Goal: Task Accomplishment & Management: Manage account settings

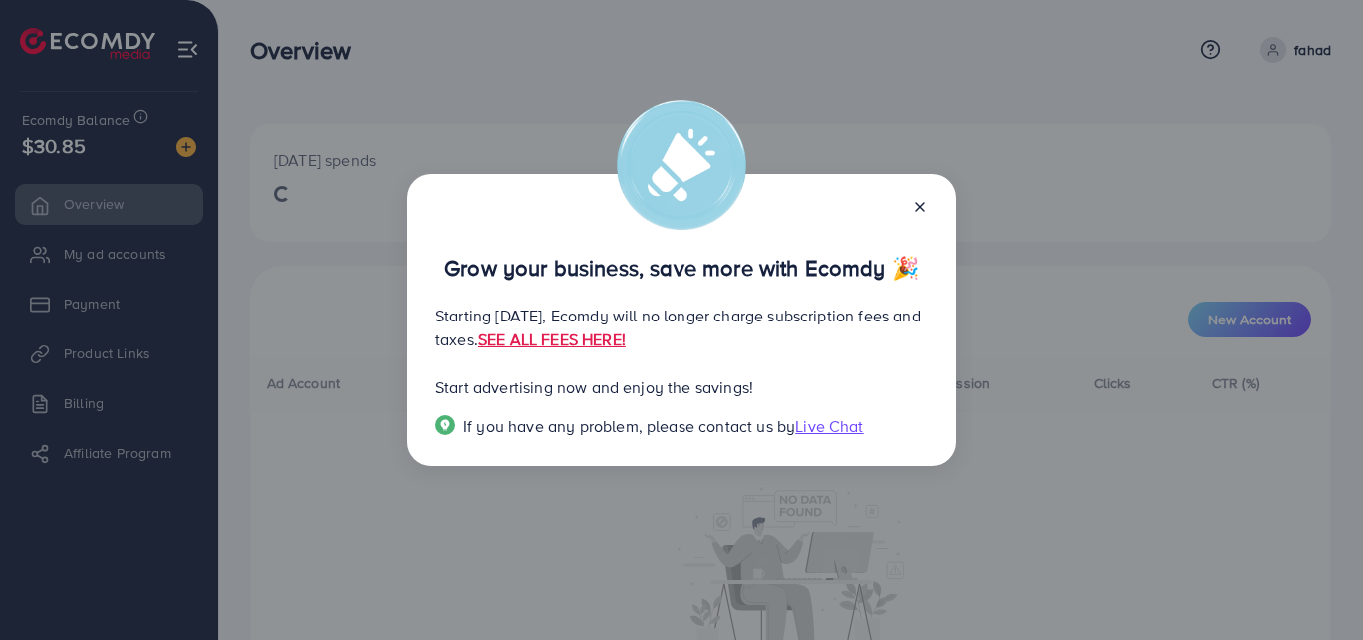
click at [921, 194] on div at bounding box center [912, 205] width 32 height 23
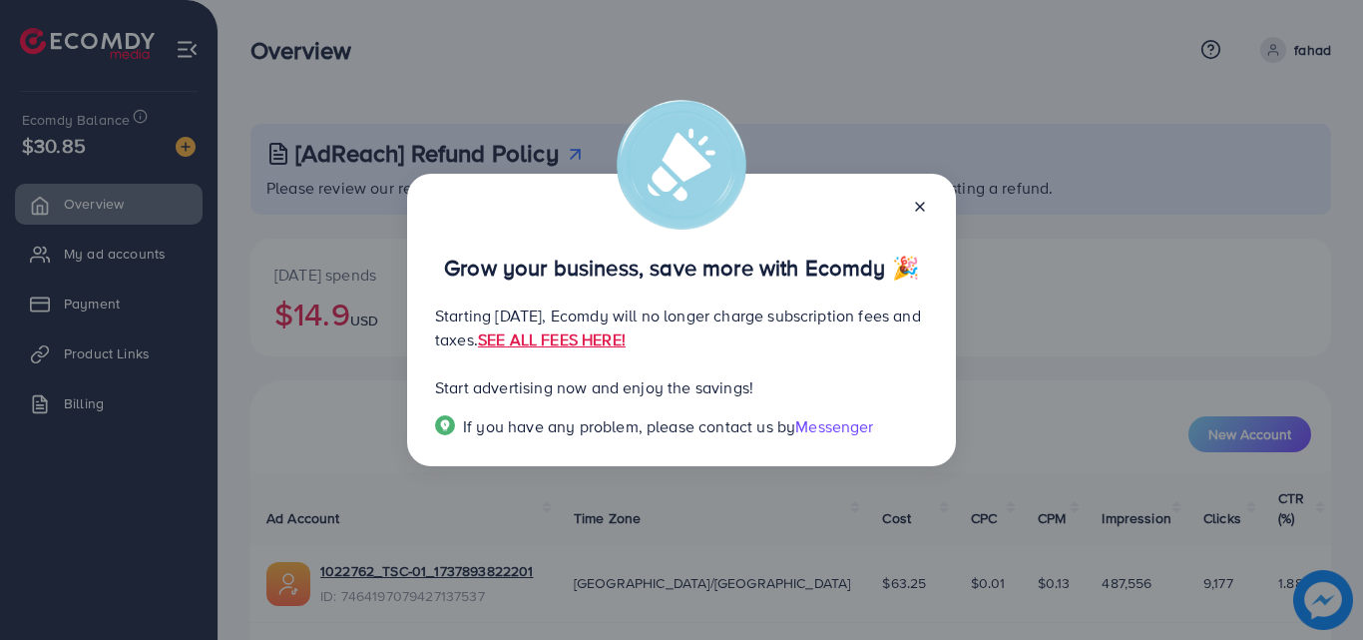
click at [919, 203] on line at bounding box center [920, 207] width 8 height 8
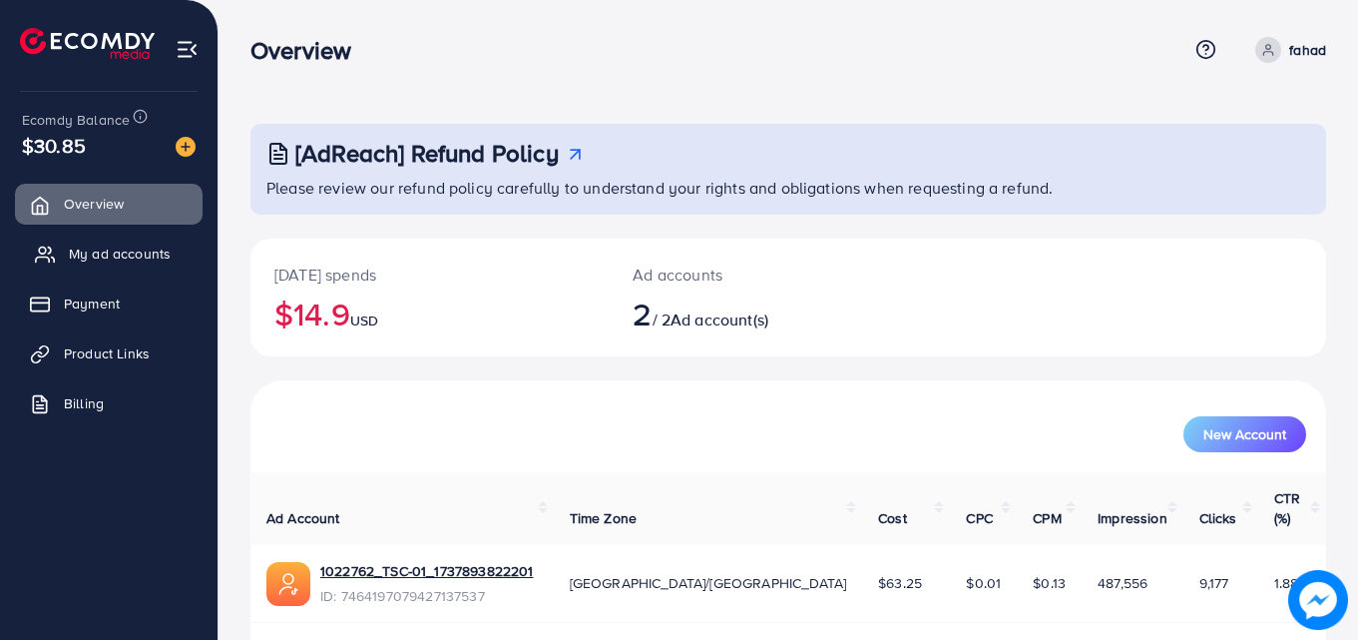
click at [163, 257] on span "My ad accounts" at bounding box center [120, 253] width 102 height 20
click at [87, 249] on span "My ad accounts" at bounding box center [120, 253] width 102 height 20
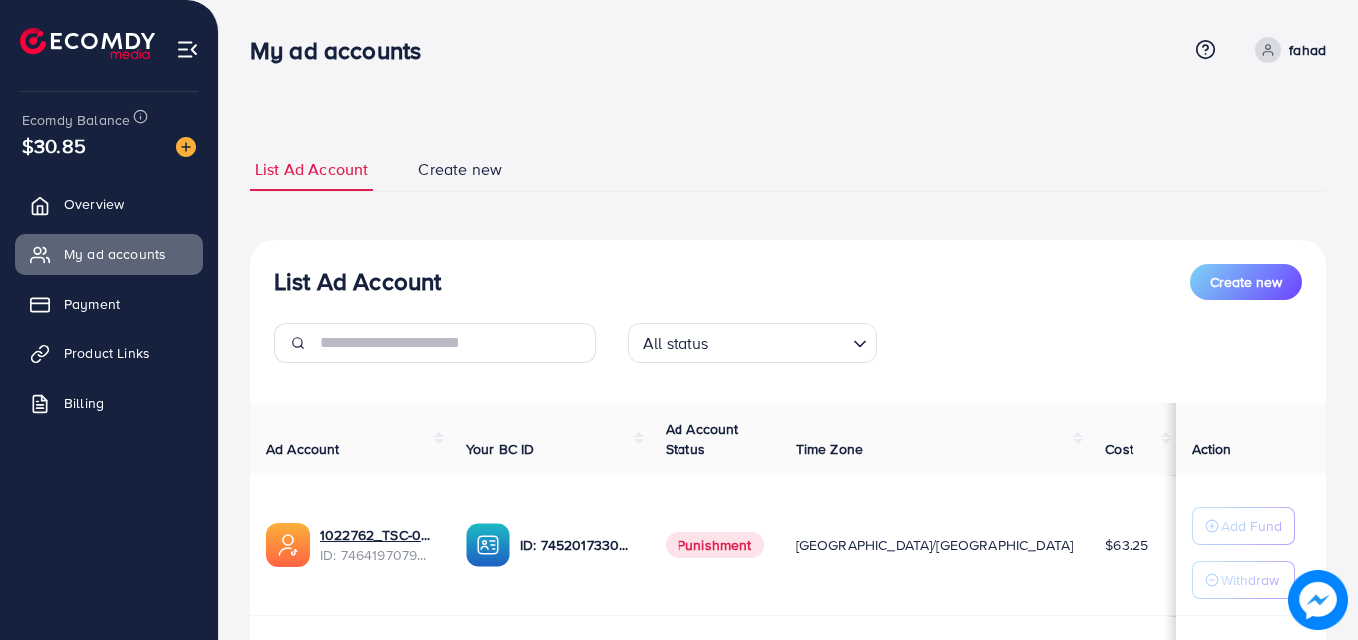
click at [1347, 161] on div "List Ad Account Create new List Ad Account Create new All status Loading... Ad …" at bounding box center [788, 450] width 1139 height 900
click at [121, 203] on span "Overview" at bounding box center [99, 204] width 60 height 20
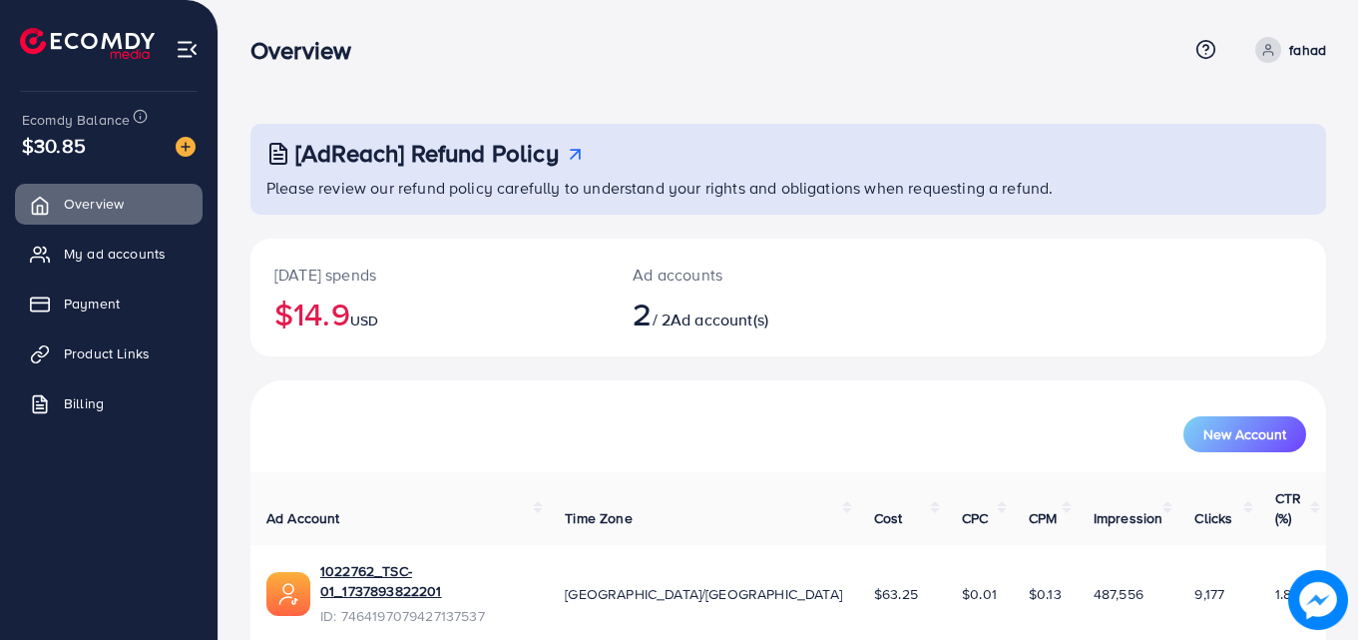
click at [172, 257] on link "My ad accounts" at bounding box center [109, 253] width 188 height 40
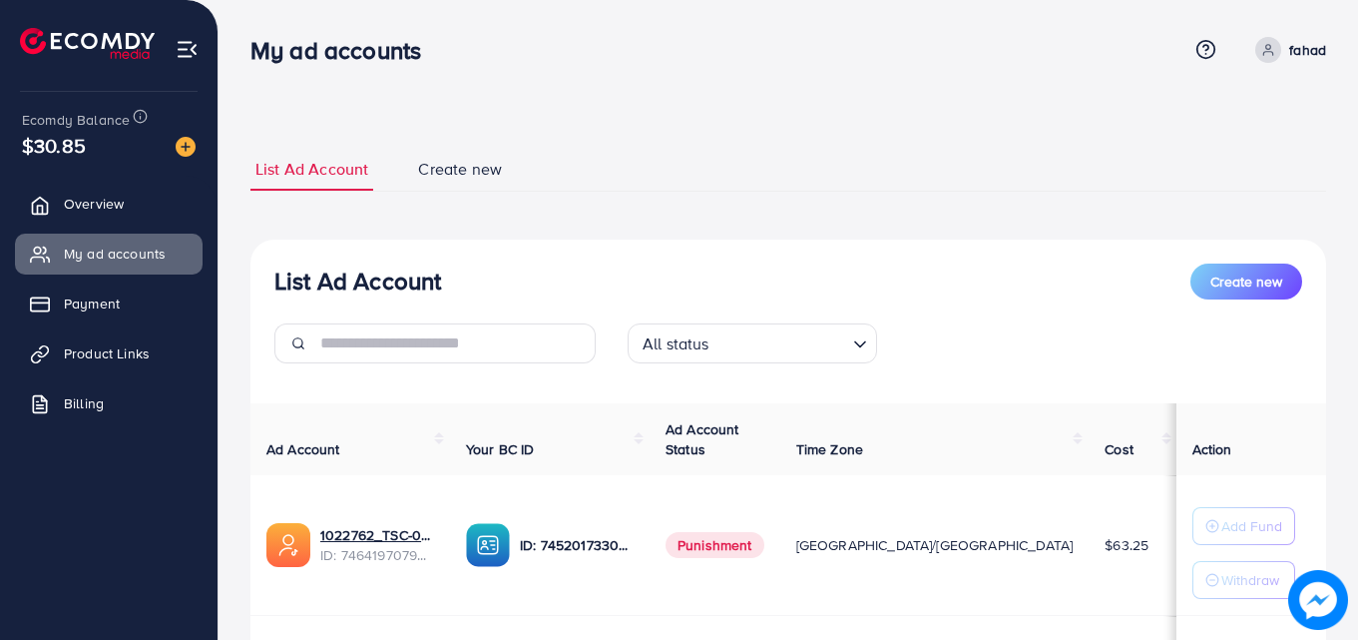
click at [1303, 222] on div "List Ad Account Create new List Ad Account Create new All status Loading... Ad …" at bounding box center [788, 496] width 1076 height 696
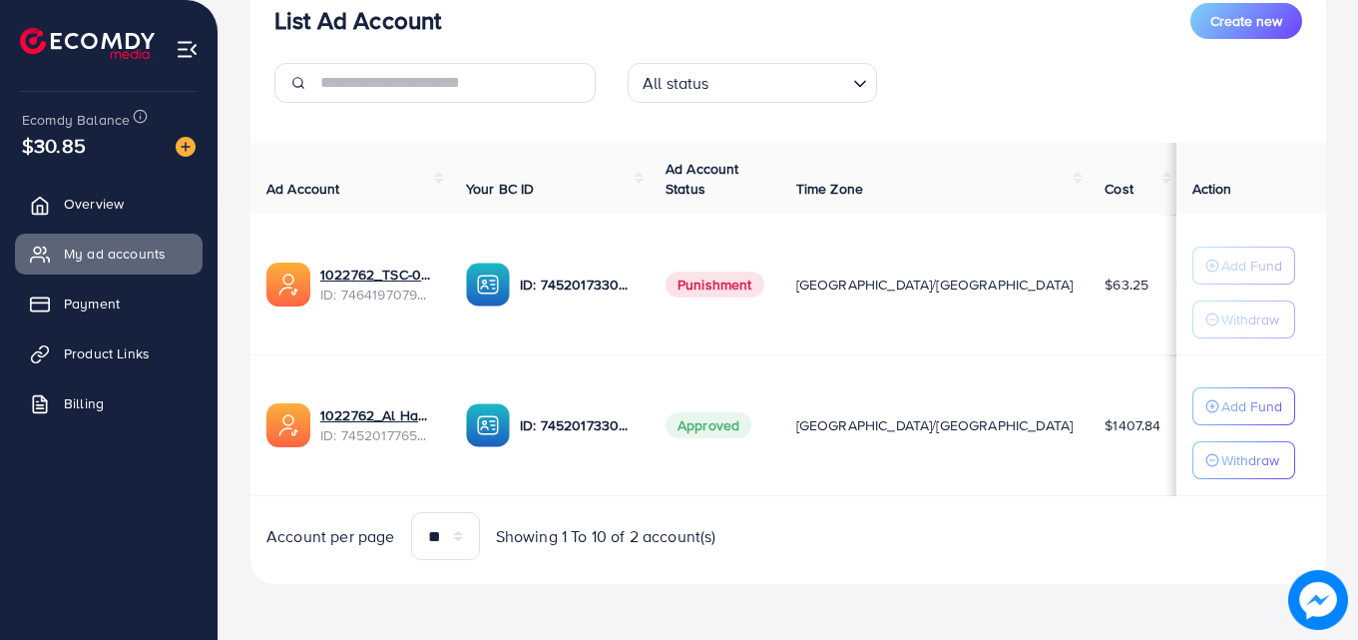
scroll to position [221, 0]
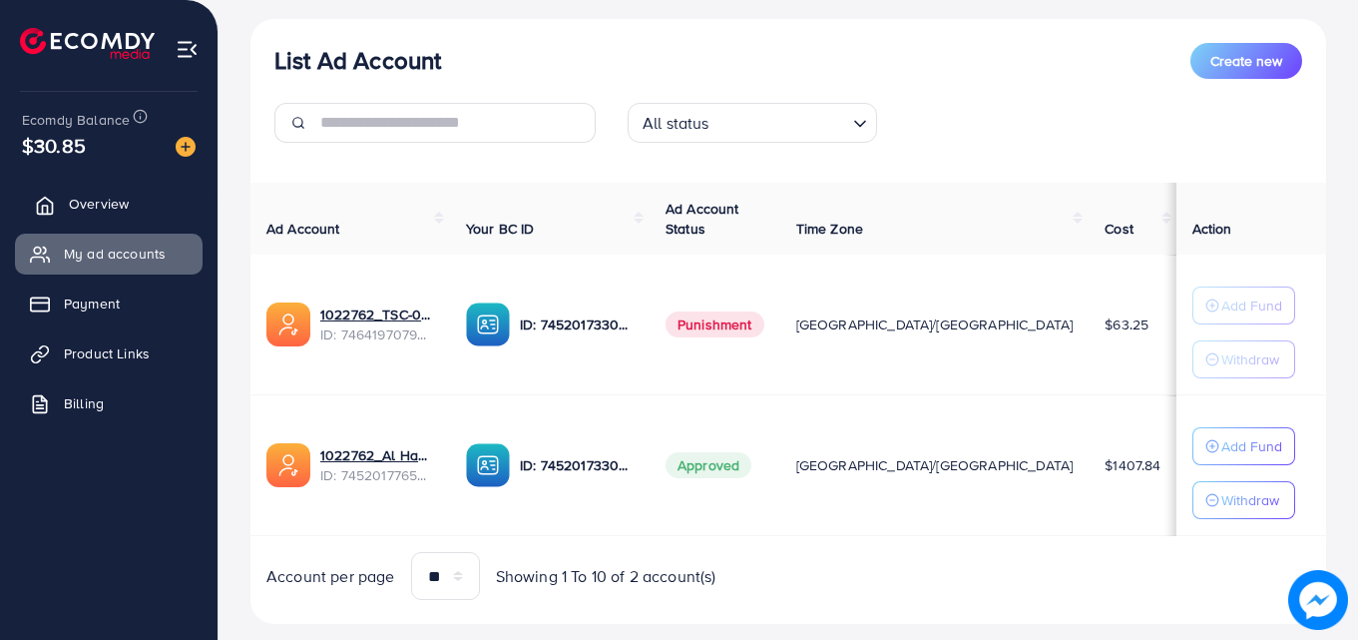
click at [120, 199] on span "Overview" at bounding box center [99, 204] width 60 height 20
